Goal: Find specific page/section

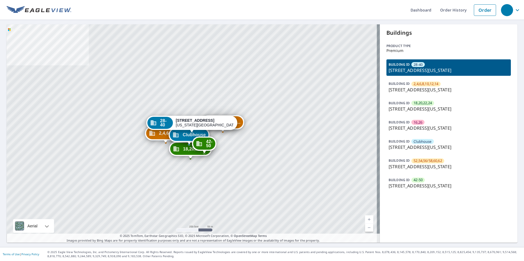
click at [367, 219] on link "Current Level 17, Zoom In" at bounding box center [369, 220] width 8 height 8
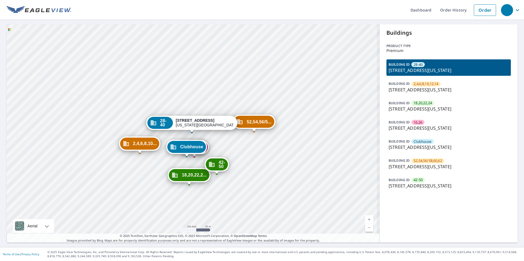
click at [367, 219] on link "Current Level 18, Zoom In" at bounding box center [369, 220] width 8 height 8
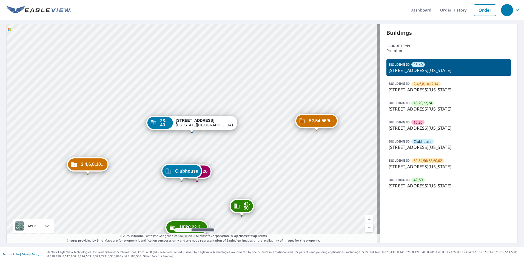
click at [435, 169] on p "[STREET_ADDRESS][US_STATE]" at bounding box center [448, 167] width 120 height 7
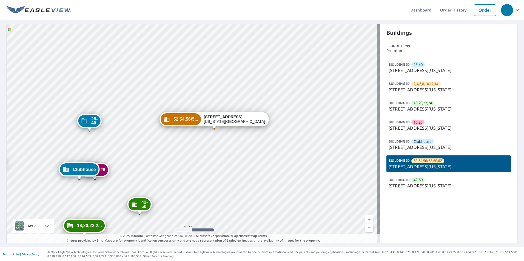
click at [226, 144] on div "28-40 [STREET_ADDRESS][US_STATE] 2,4,6,8,10... [STREET_ADDRESS][GEOGRAPHIC_DATA…" at bounding box center [193, 133] width 373 height 219
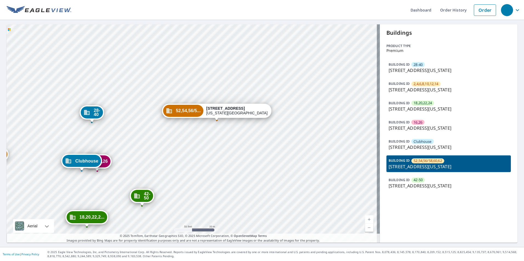
click at [220, 85] on div "28-40 [STREET_ADDRESS][US_STATE] 2,4,6,8,10... [STREET_ADDRESS][GEOGRAPHIC_DATA…" at bounding box center [193, 133] width 373 height 219
